Goal: Communication & Community: Answer question/provide support

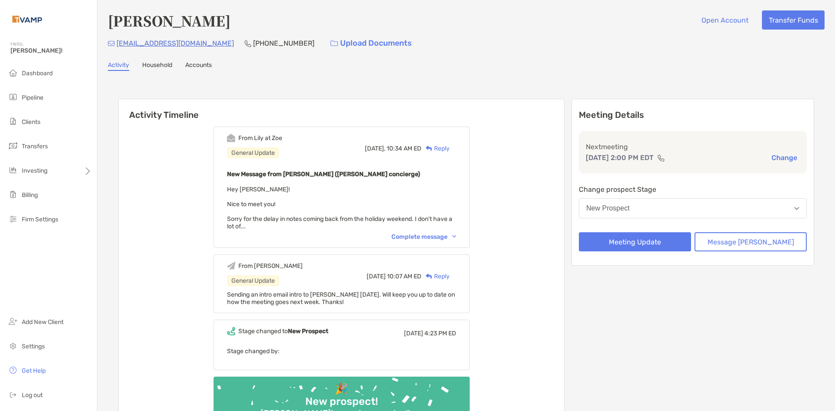
click at [414, 236] on div "Complete message" at bounding box center [423, 236] width 65 height 7
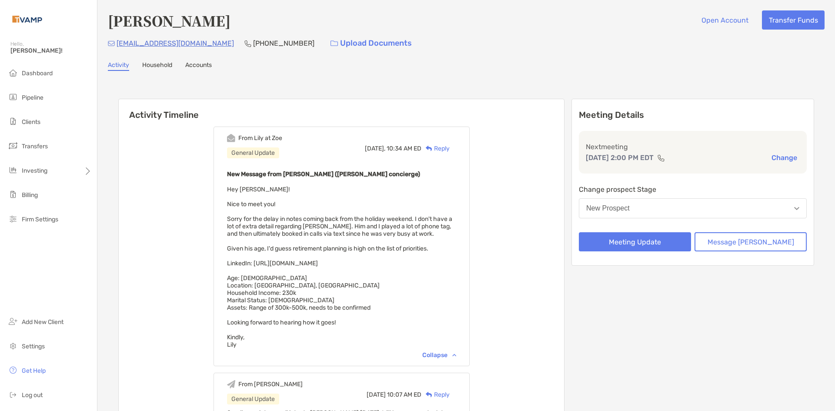
click at [450, 149] on div "Reply" at bounding box center [435, 148] width 28 height 9
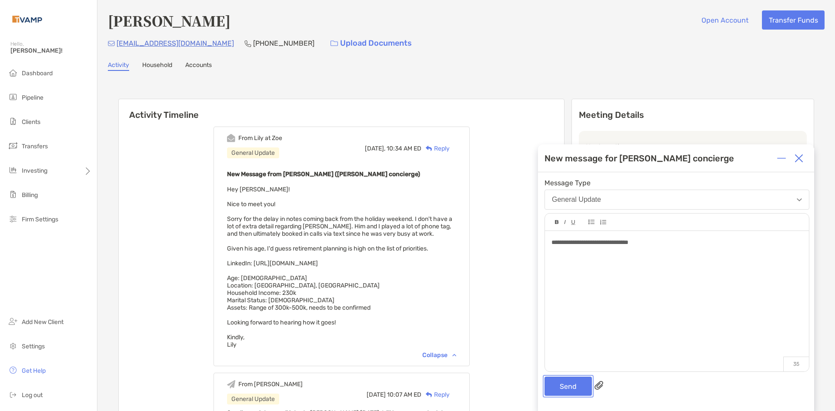
click at [575, 383] on button "Send" at bounding box center [568, 386] width 47 height 19
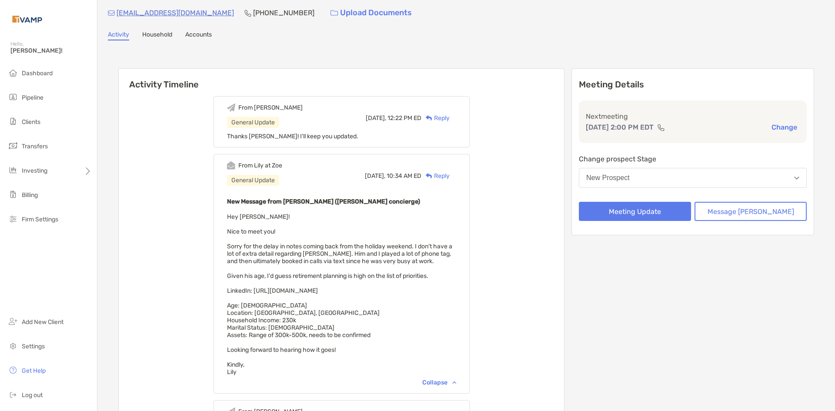
scroll to position [43, 0]
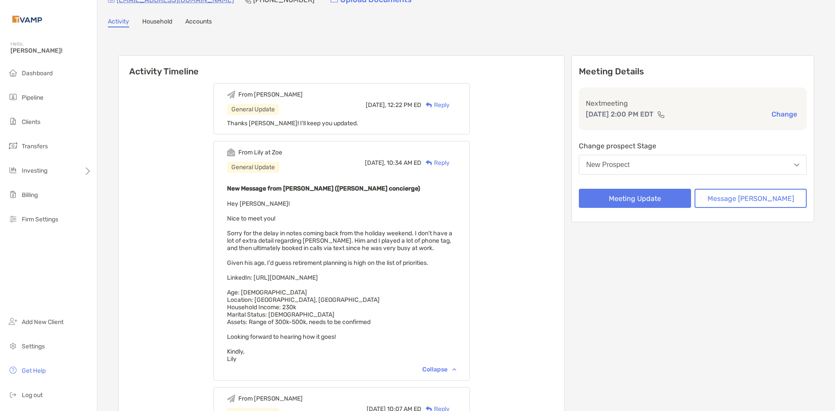
drag, startPoint x: 388, startPoint y: 276, endPoint x: 283, endPoint y: 280, distance: 104.9
click at [283, 279] on div "New Message from Lily Kraus (Zoe concierge) Hey Josh! Nice to meet you! Sorry f…" at bounding box center [341, 273] width 229 height 180
click at [154, 259] on div "From Josh General Update Today, 12:22 PM ED Reply Thanks Lily! I'll keep you up…" at bounding box center [341, 324] width 445 height 494
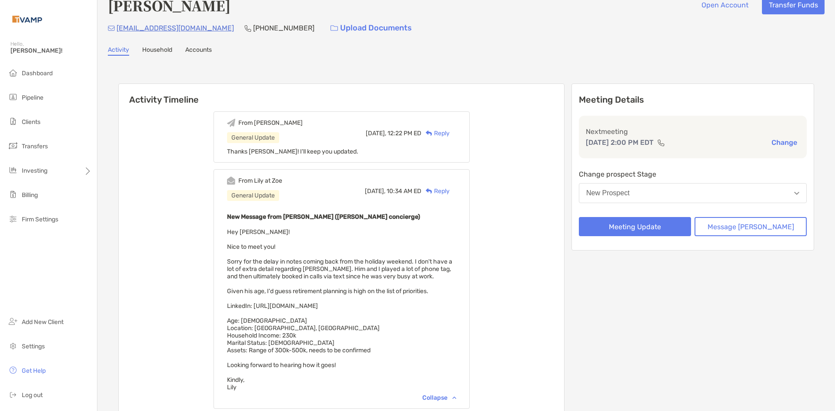
scroll to position [0, 0]
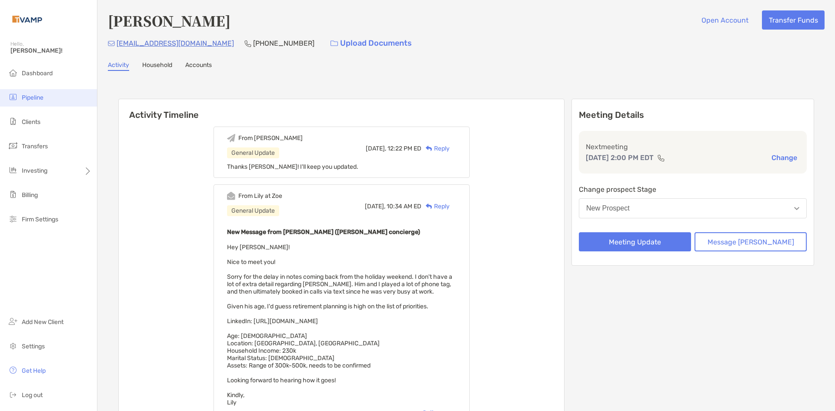
click at [46, 97] on li "Pipeline" at bounding box center [48, 97] width 97 height 17
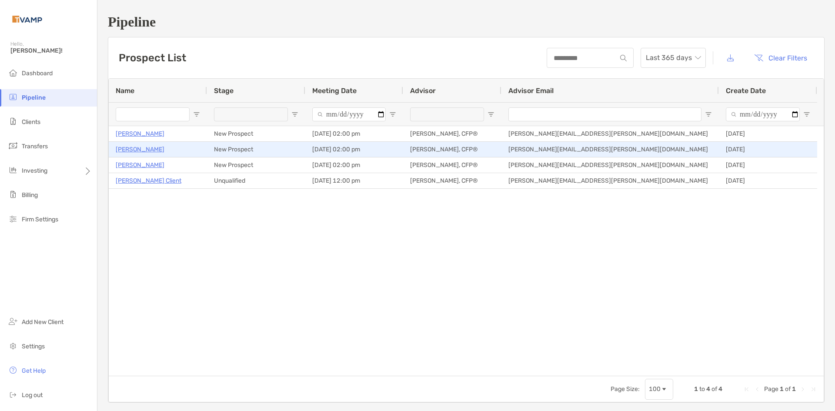
click at [150, 151] on p "Todd Morrison" at bounding box center [140, 149] width 49 height 11
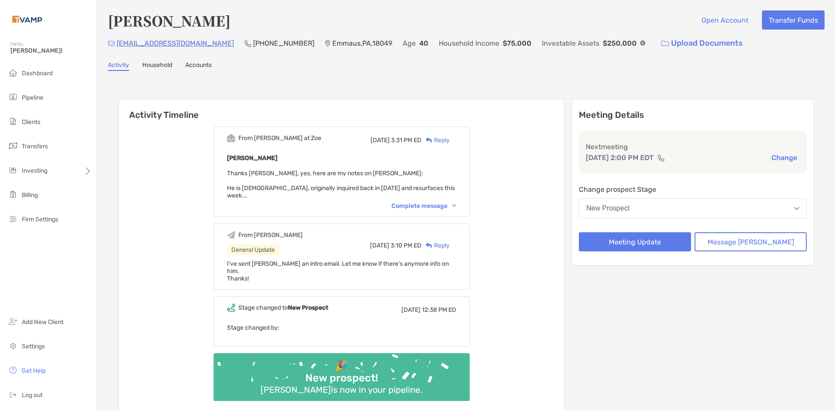
click at [408, 202] on div "Complete message" at bounding box center [423, 205] width 65 height 7
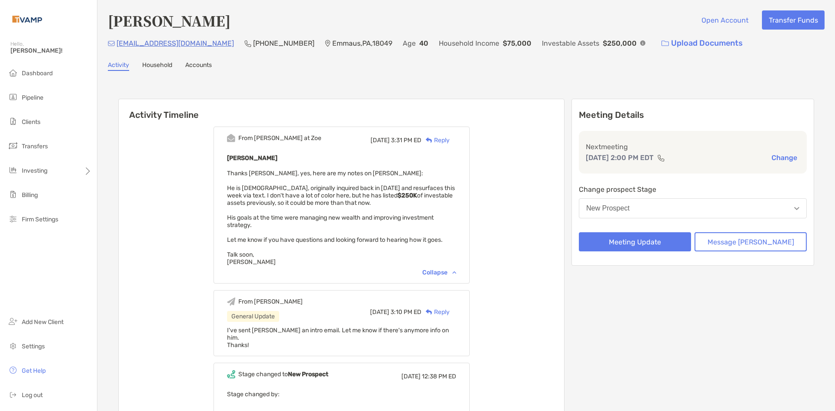
click at [450, 140] on div "Reply" at bounding box center [435, 140] width 28 height 9
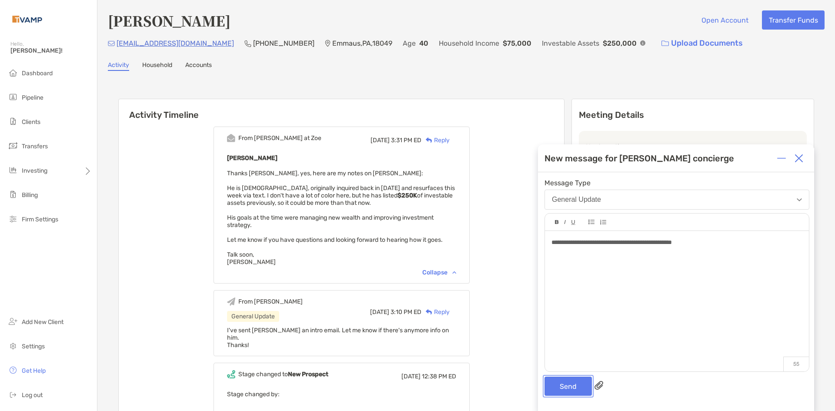
click at [575, 387] on button "Send" at bounding box center [568, 386] width 47 height 19
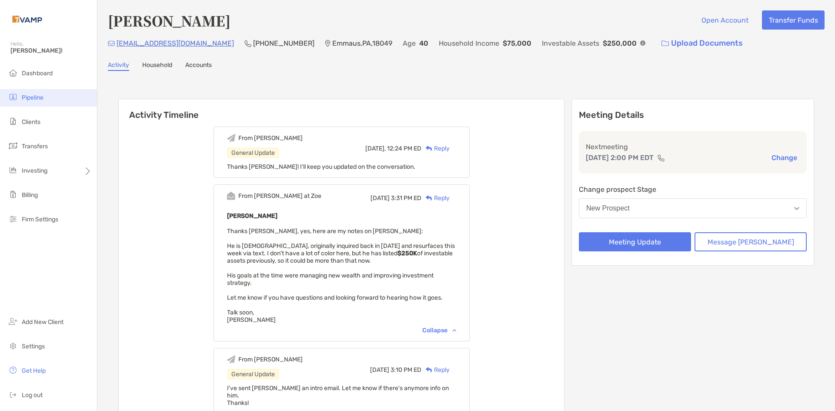
click at [28, 100] on span "Pipeline" at bounding box center [33, 97] width 22 height 7
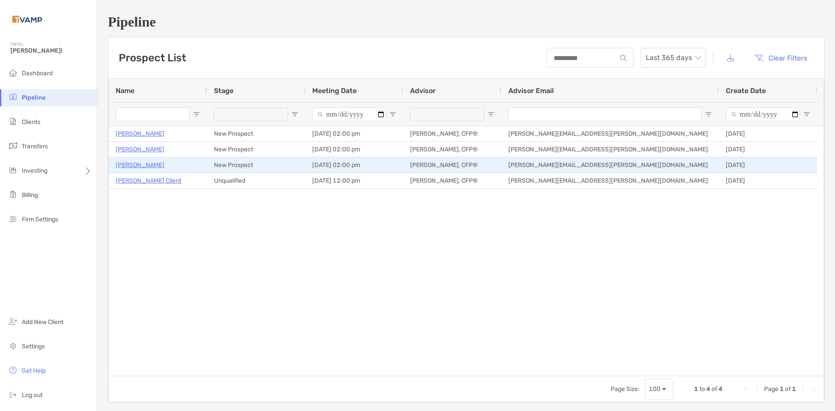
click at [150, 167] on p "[PERSON_NAME]" at bounding box center [140, 165] width 49 height 11
